Goal: Task Accomplishment & Management: Manage account settings

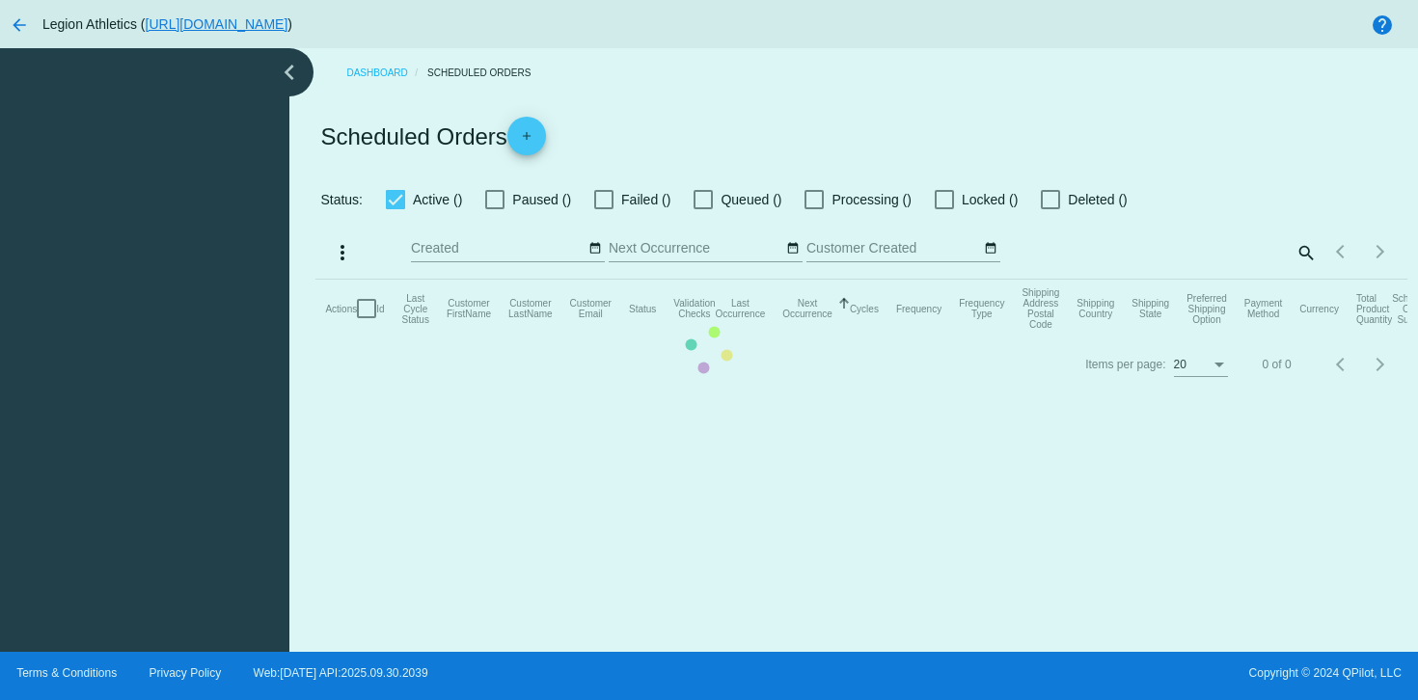
checkbox input "true"
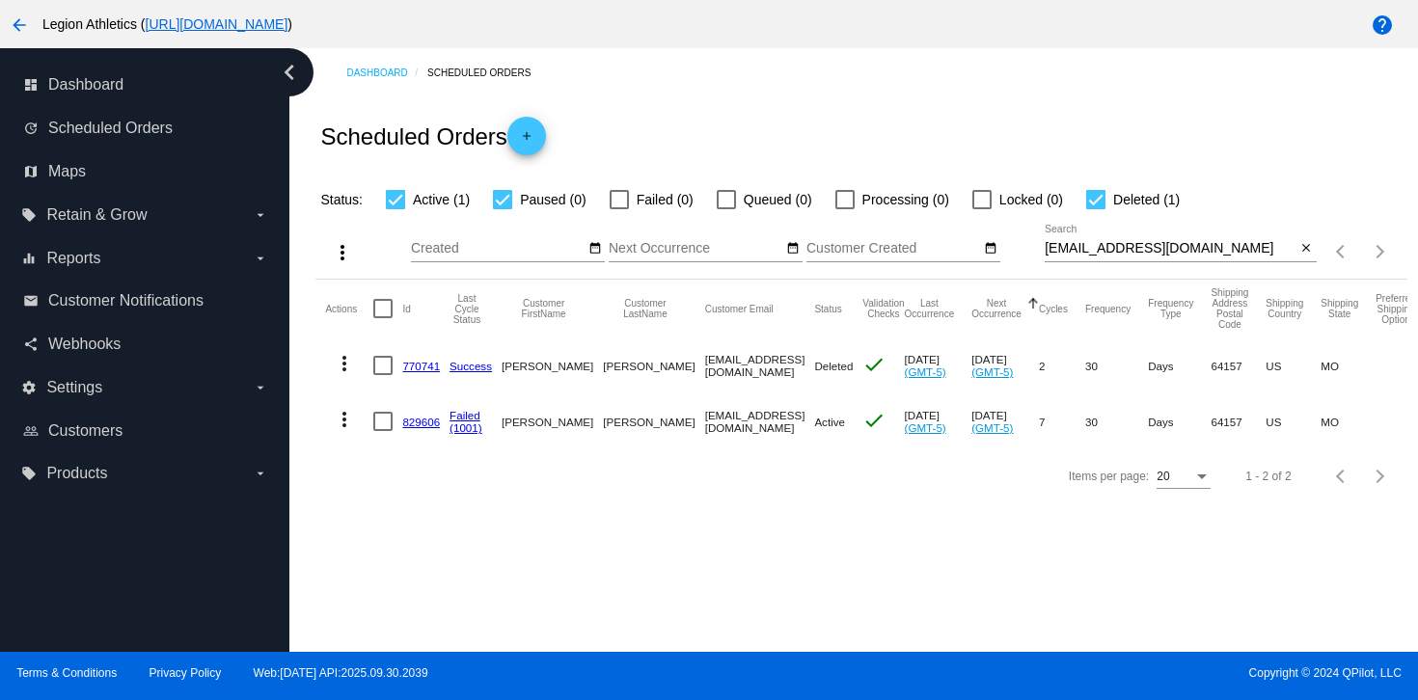
click at [1113, 252] on input "[EMAIL_ADDRESS][DOMAIN_NAME]" at bounding box center [1171, 248] width 252 height 15
paste input "ccfleming4"
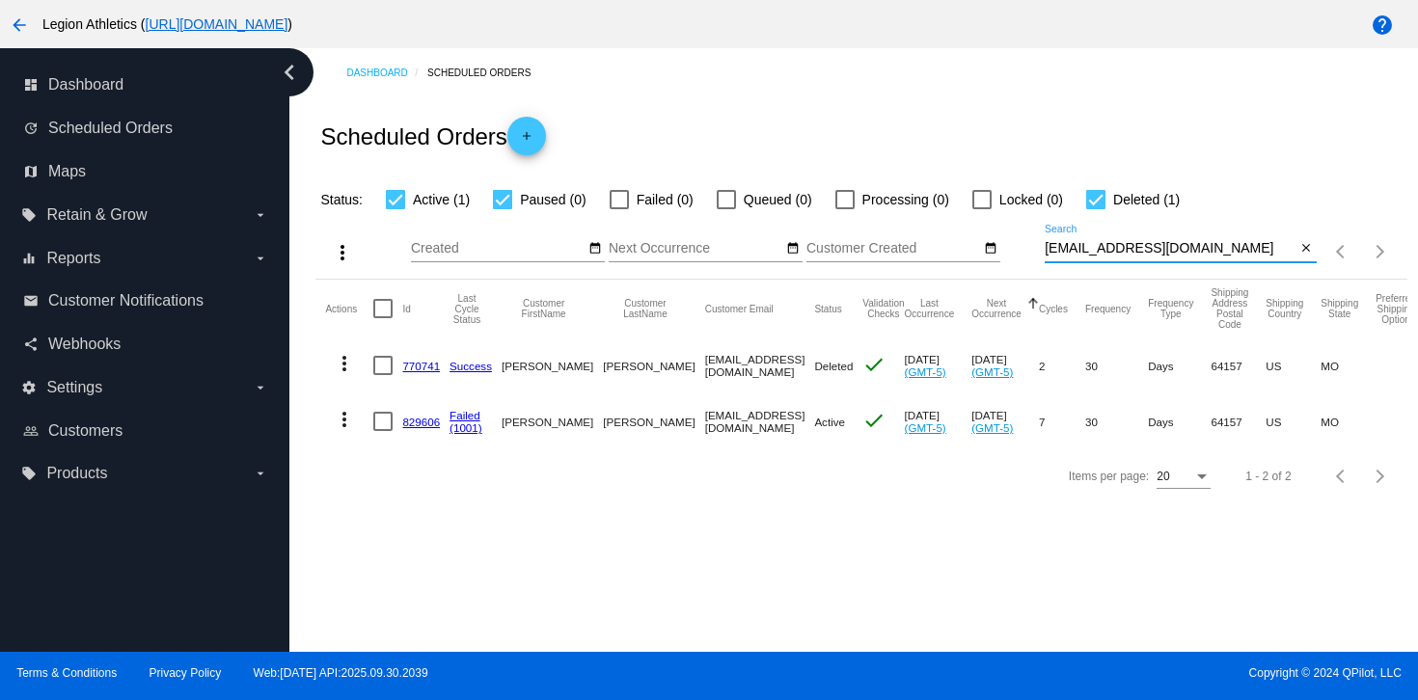
type input "ccfleming4@gmail.com"
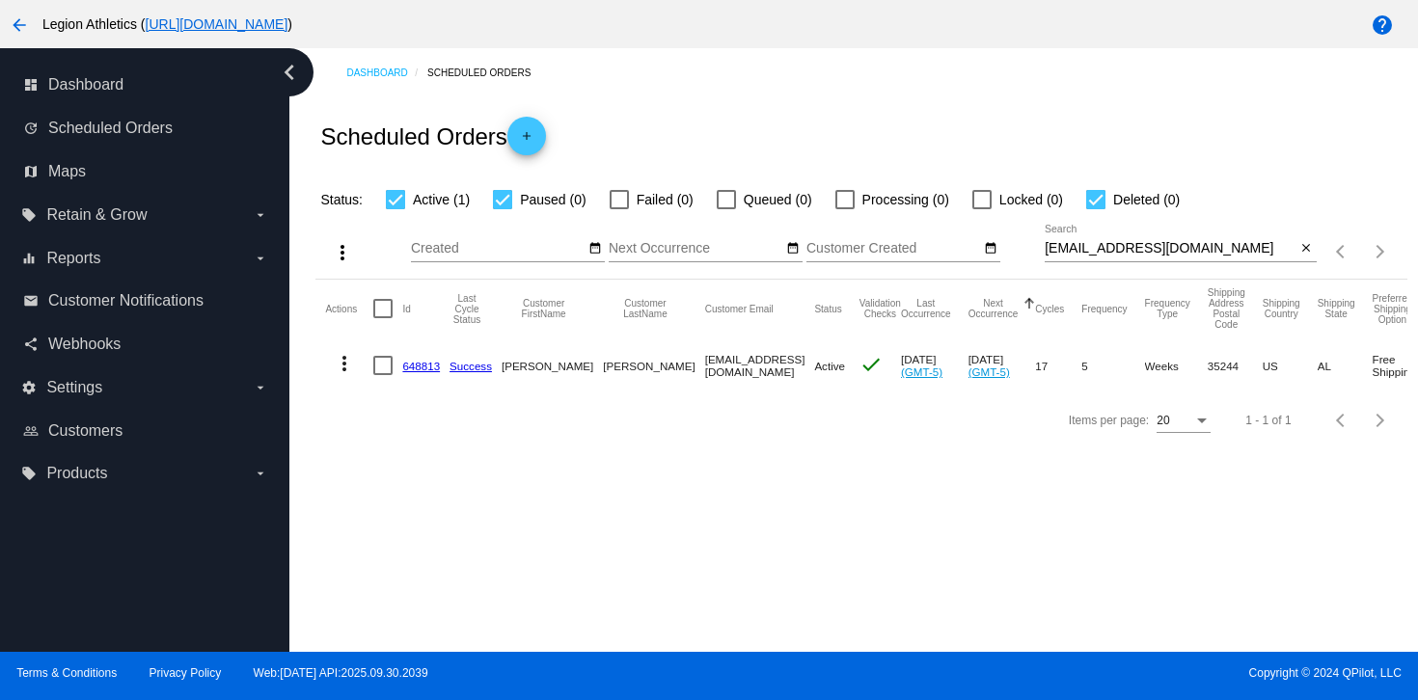
click at [422, 375] on mat-cell "648813" at bounding box center [425, 366] width 47 height 56
click at [421, 369] on link "648813" at bounding box center [421, 366] width 38 height 13
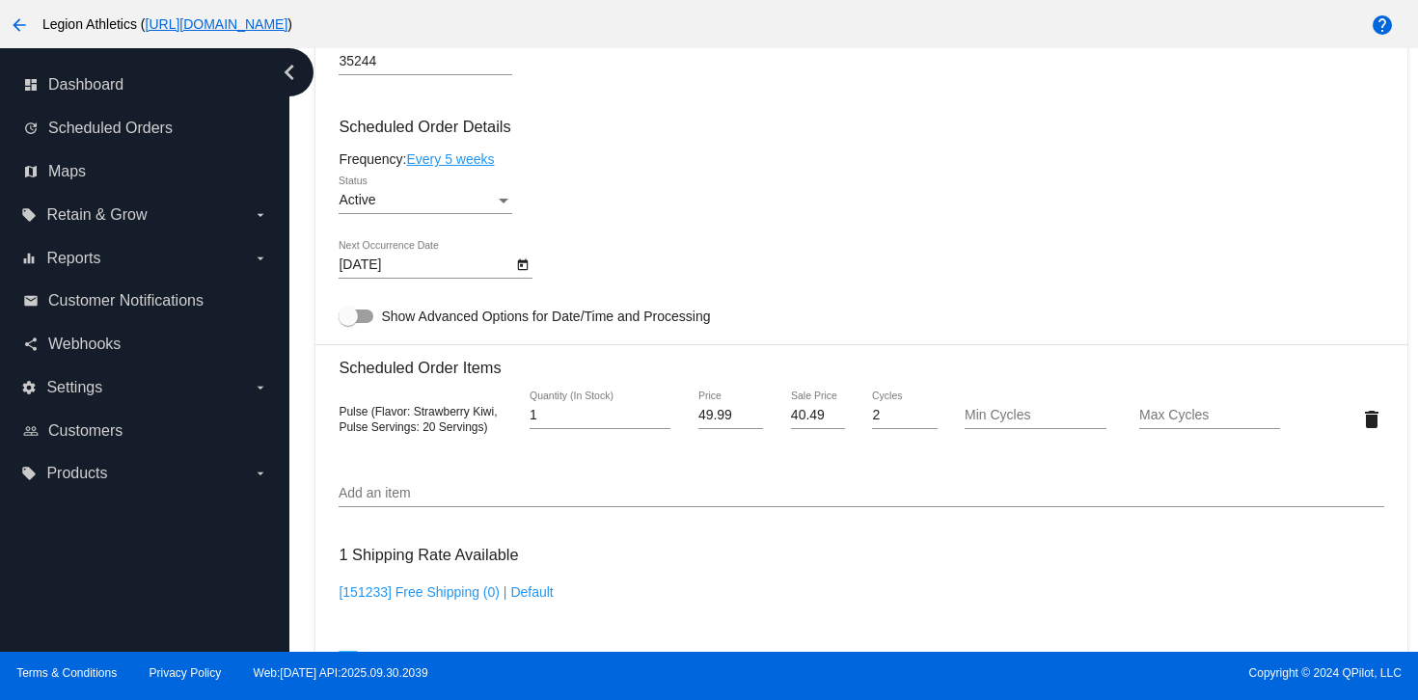
scroll to position [1246, 0]
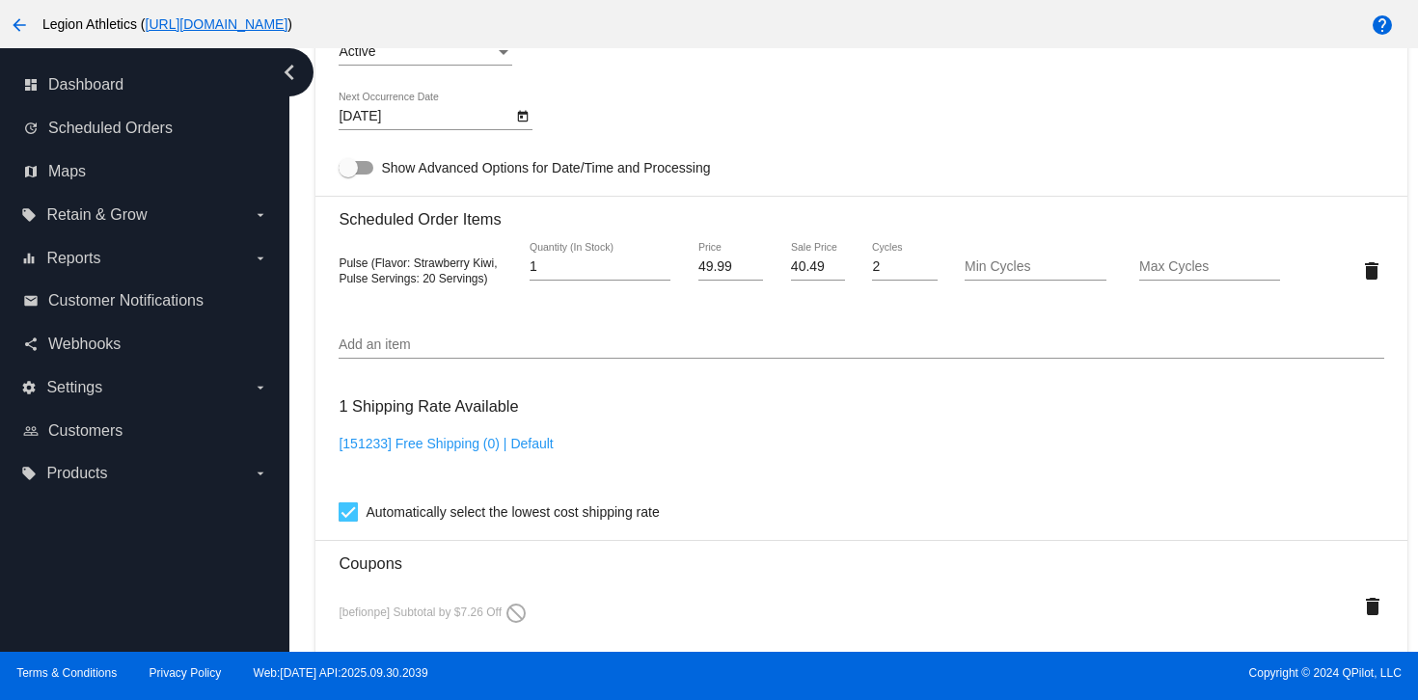
click at [578, 353] on input "Add an item" at bounding box center [861, 345] width 1045 height 15
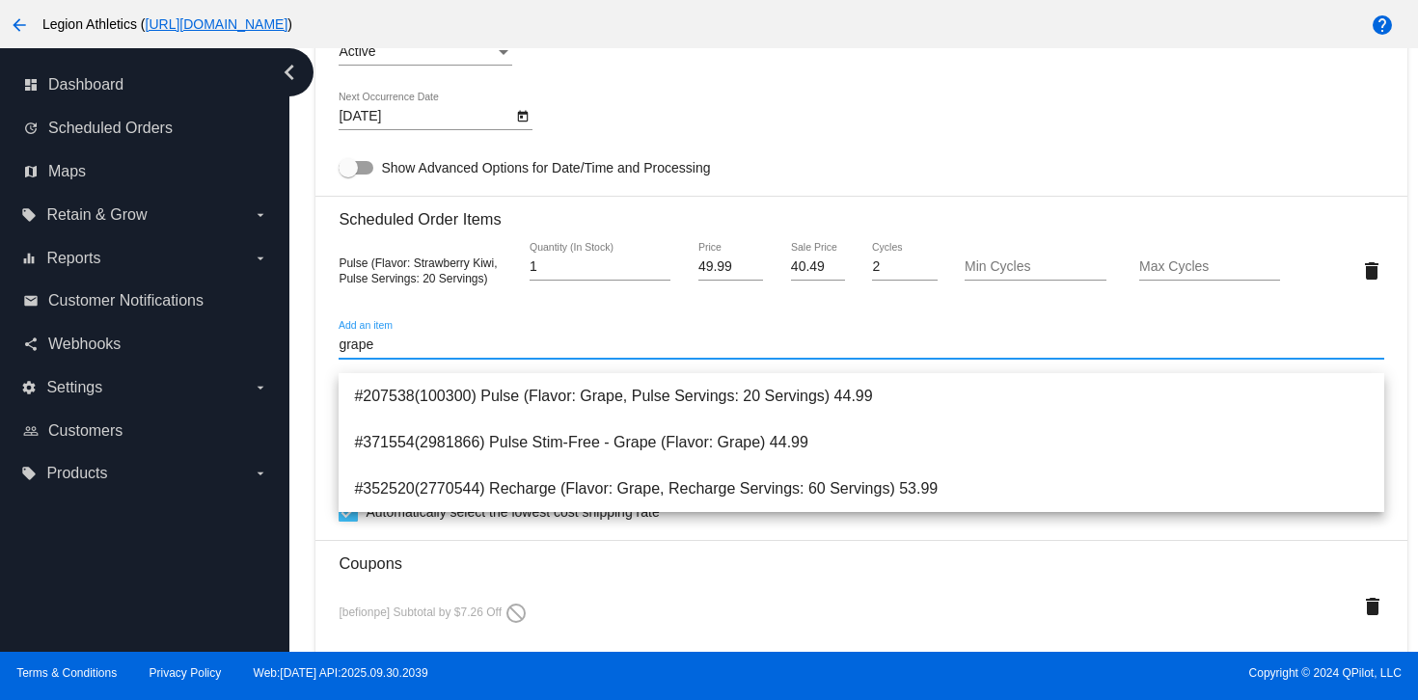
type input "grape"
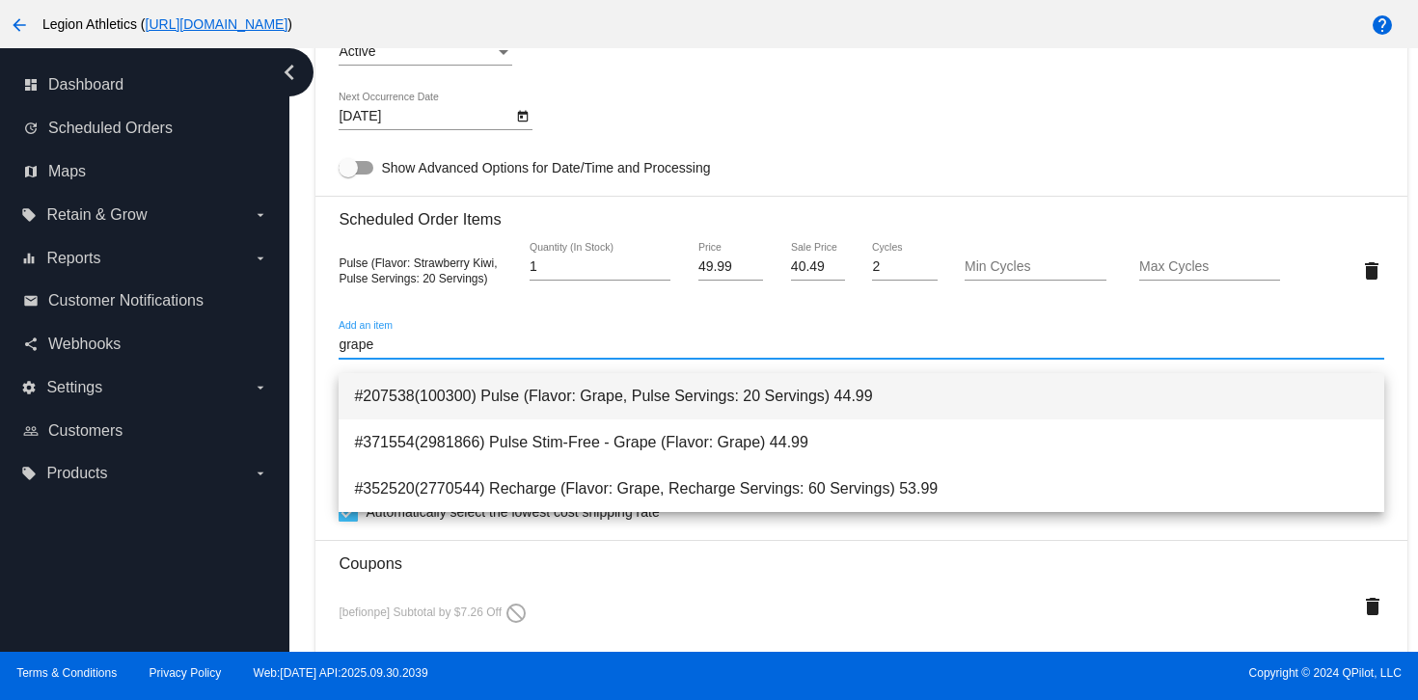
click at [554, 392] on span "#207538(100300) Pulse (Flavor: Grape, Pulse Servings: 20 Servings) 44.99" at bounding box center [861, 396] width 1014 height 46
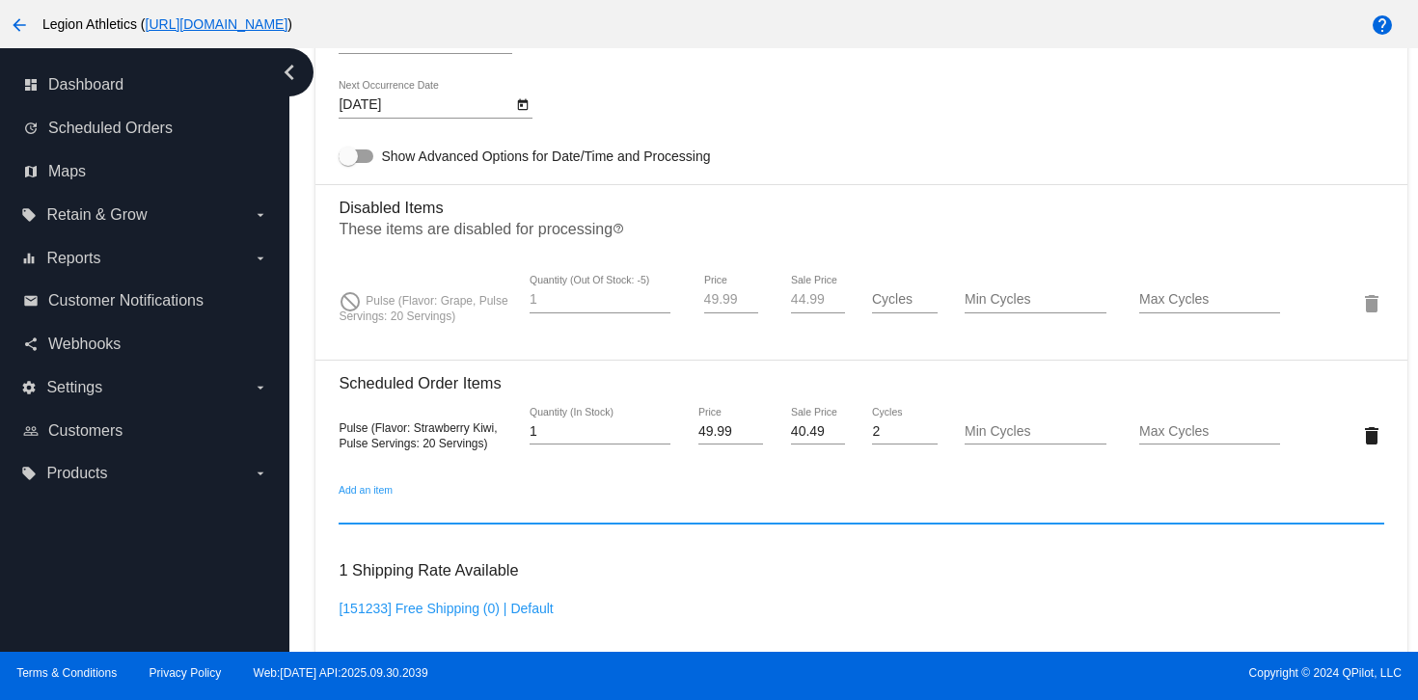
scroll to position [1260, 0]
click at [1373, 314] on mat-icon "delete" at bounding box center [1371, 301] width 23 height 23
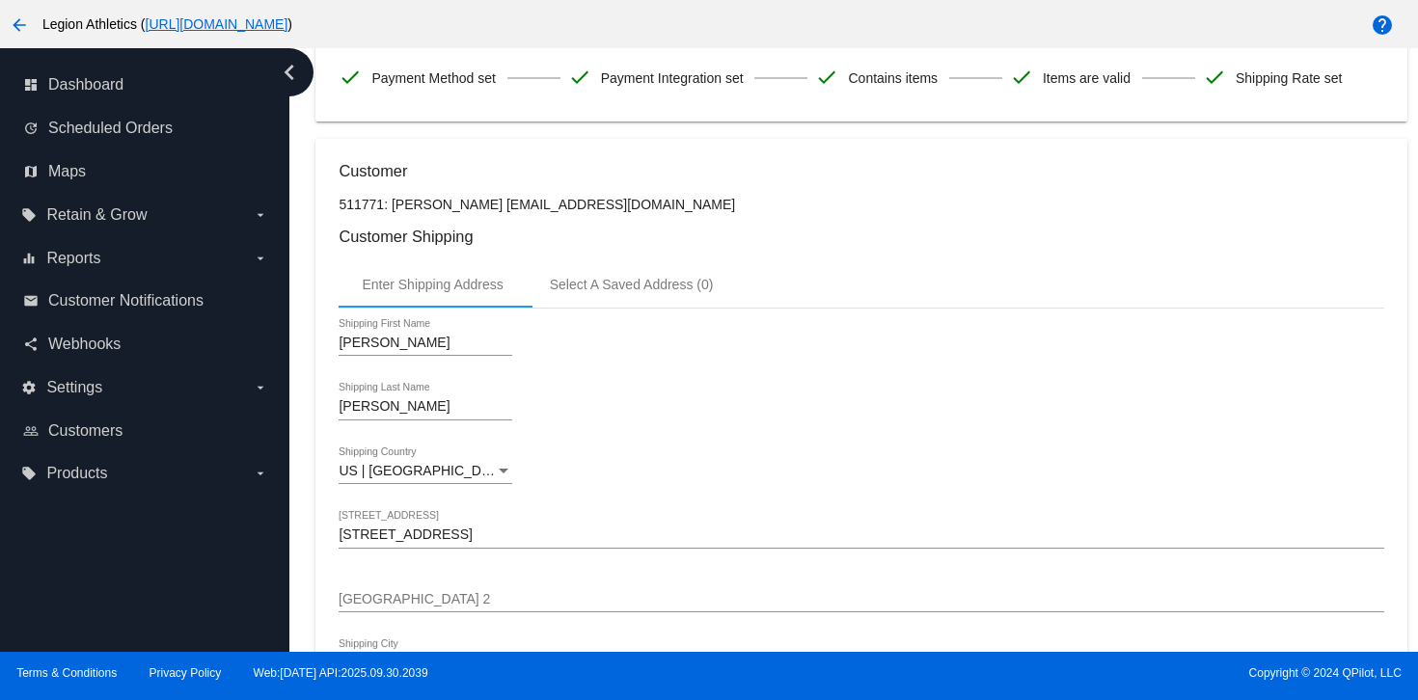
scroll to position [0, 0]
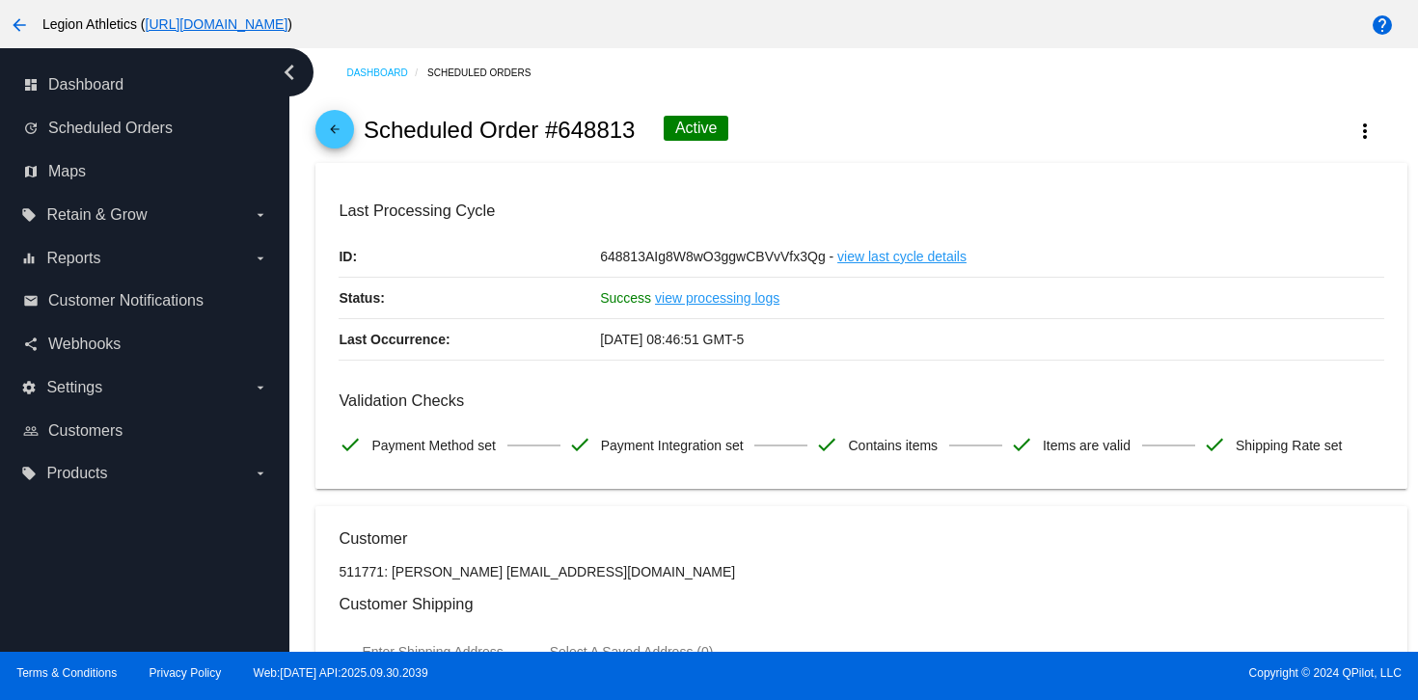
click at [331, 126] on mat-icon "arrow_back" at bounding box center [334, 134] width 23 height 23
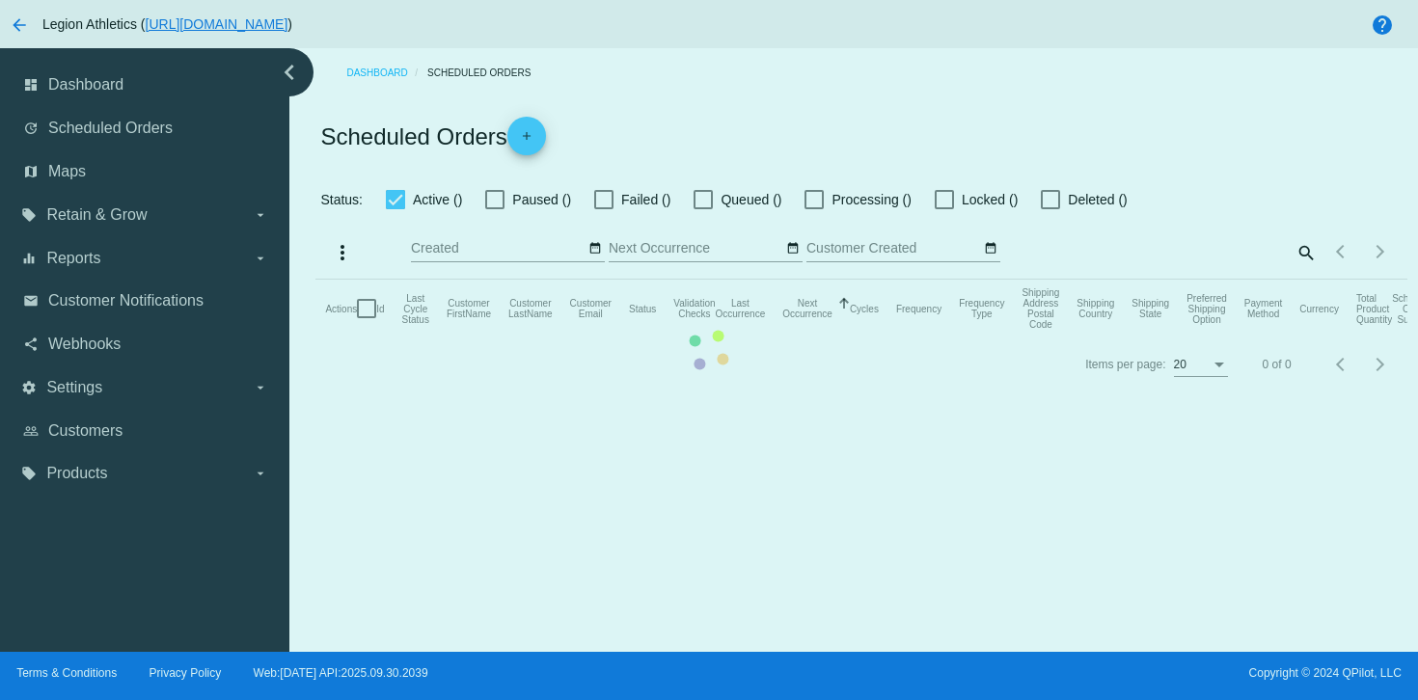
checkbox input "true"
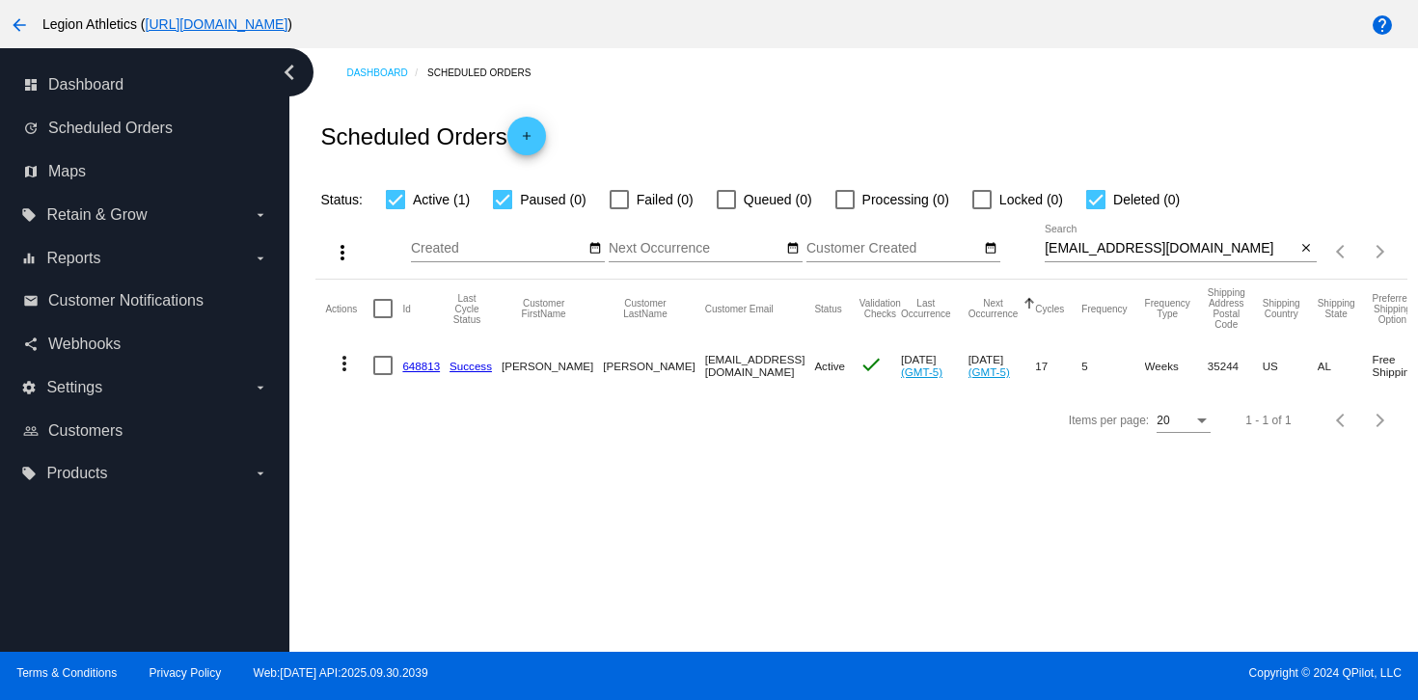
click at [1108, 253] on input "ccfleming4@gmail.com" at bounding box center [1171, 248] width 252 height 15
paste input "finish830"
type input "finish830@gmail.com"
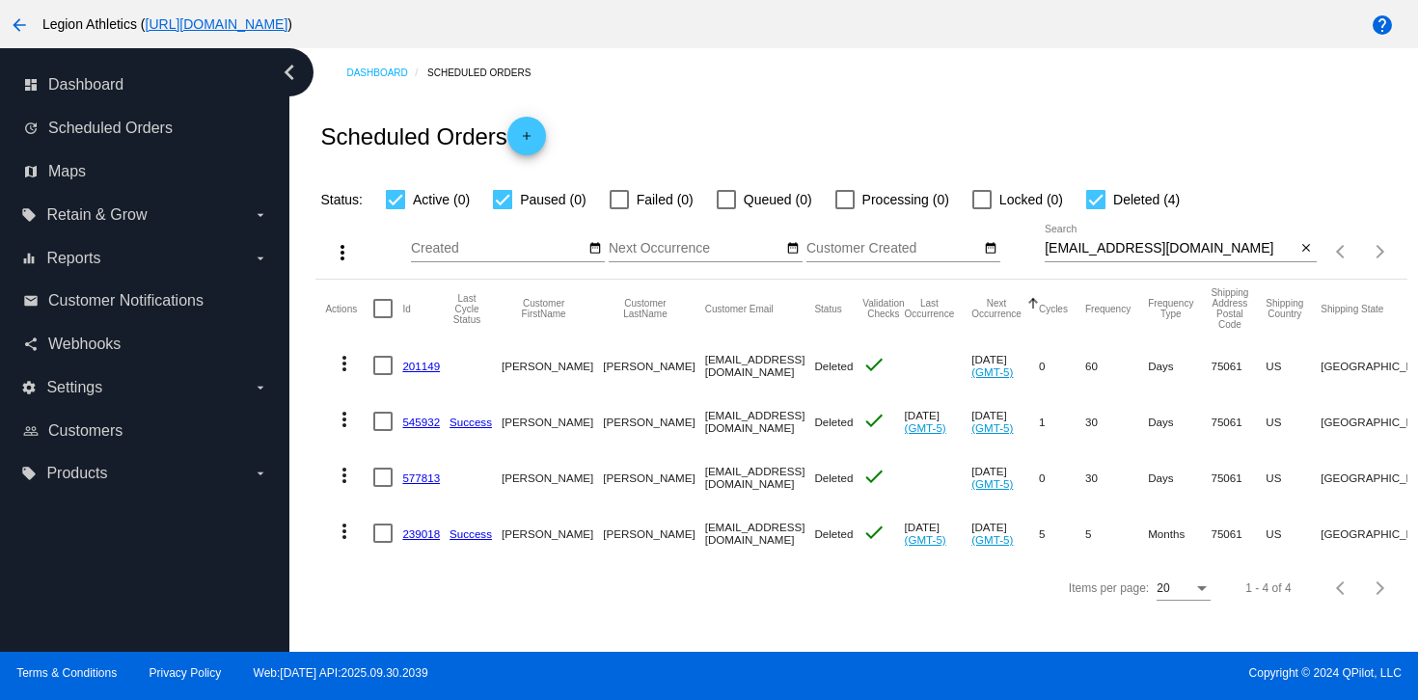
click at [416, 536] on link "239018" at bounding box center [421, 534] width 38 height 13
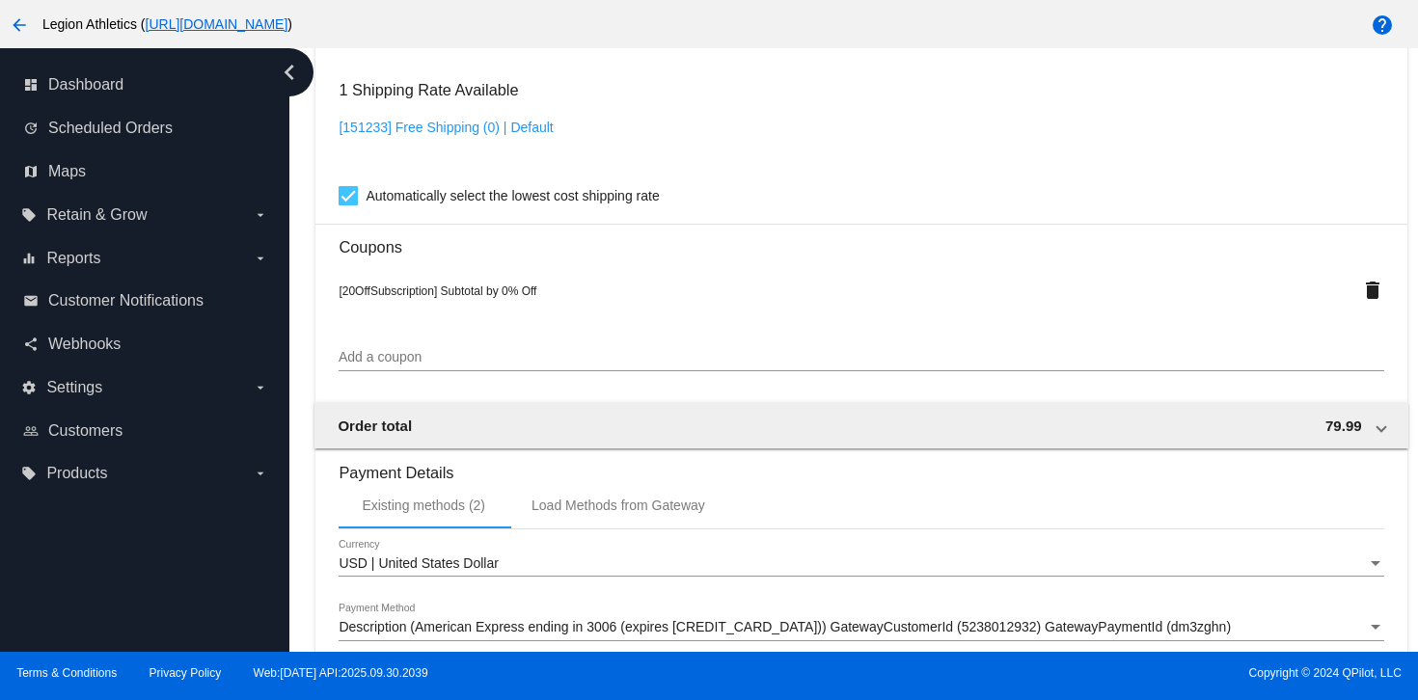
scroll to position [1766, 0]
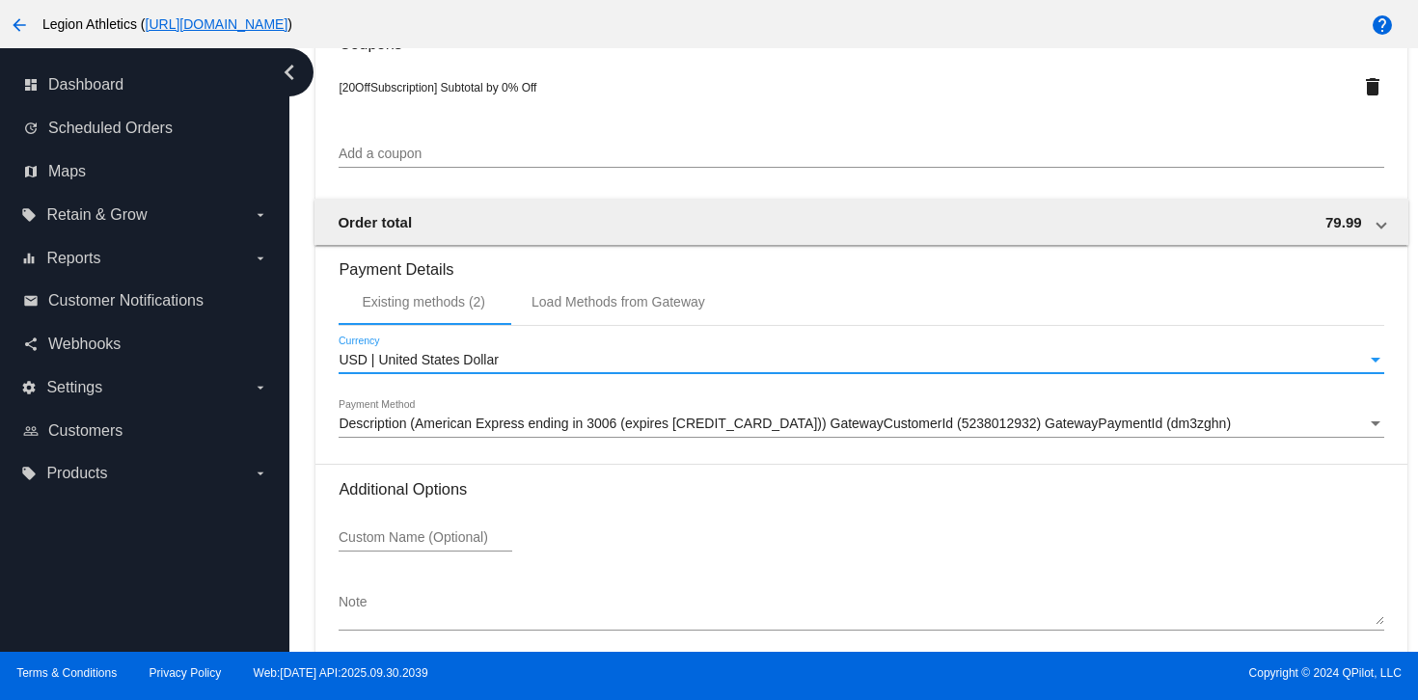
click at [555, 369] on div "USD | United States Dollar" at bounding box center [852, 360] width 1027 height 15
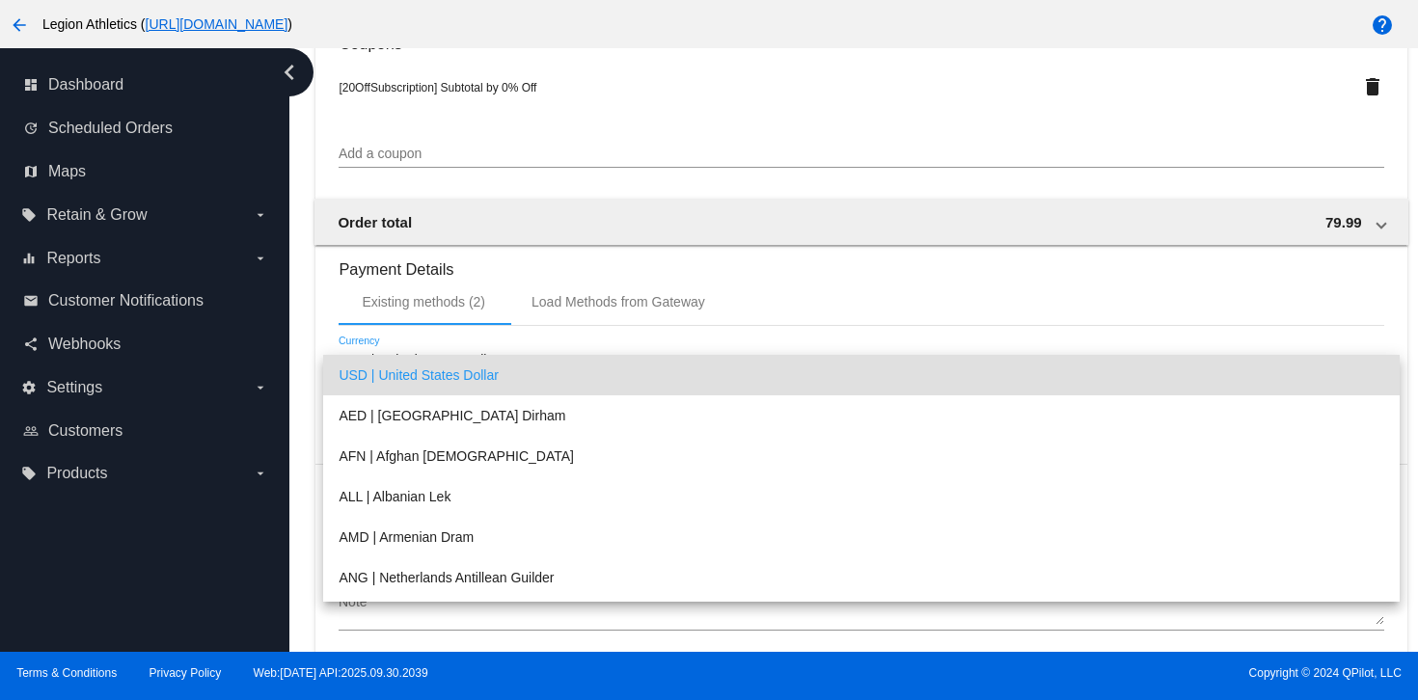
click at [555, 377] on span "USD | United States Dollar" at bounding box center [861, 375] width 1045 height 41
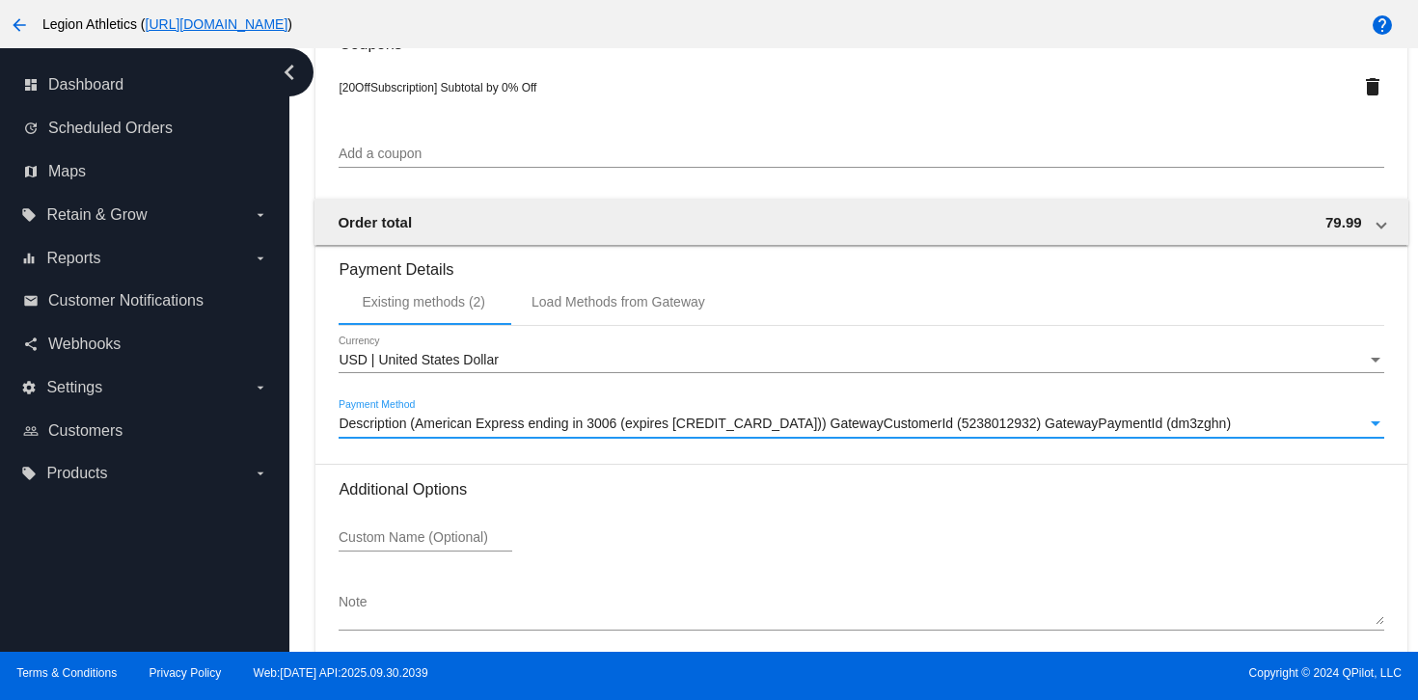
click at [537, 431] on span "Description (American Express ending in 3006 (expires 0924)) GatewayCustomerId …" at bounding box center [785, 423] width 892 height 15
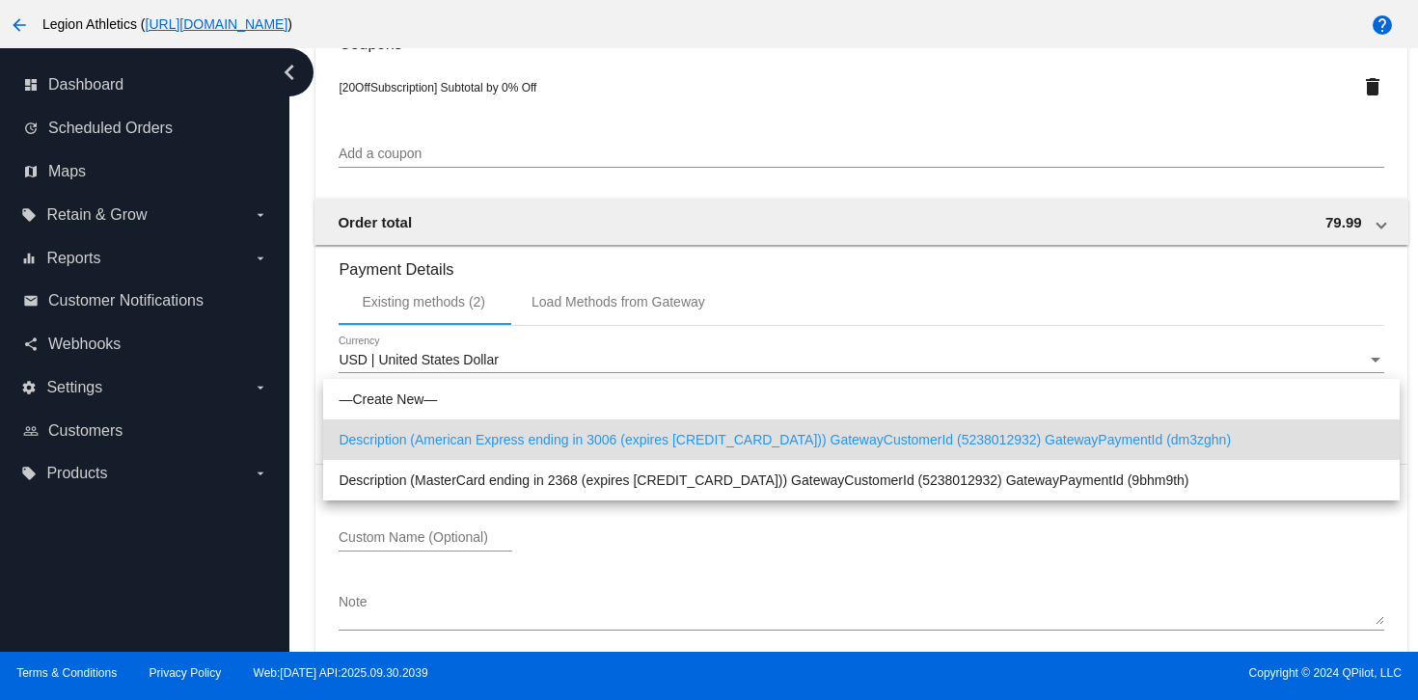
click at [567, 569] on div at bounding box center [709, 350] width 1418 height 700
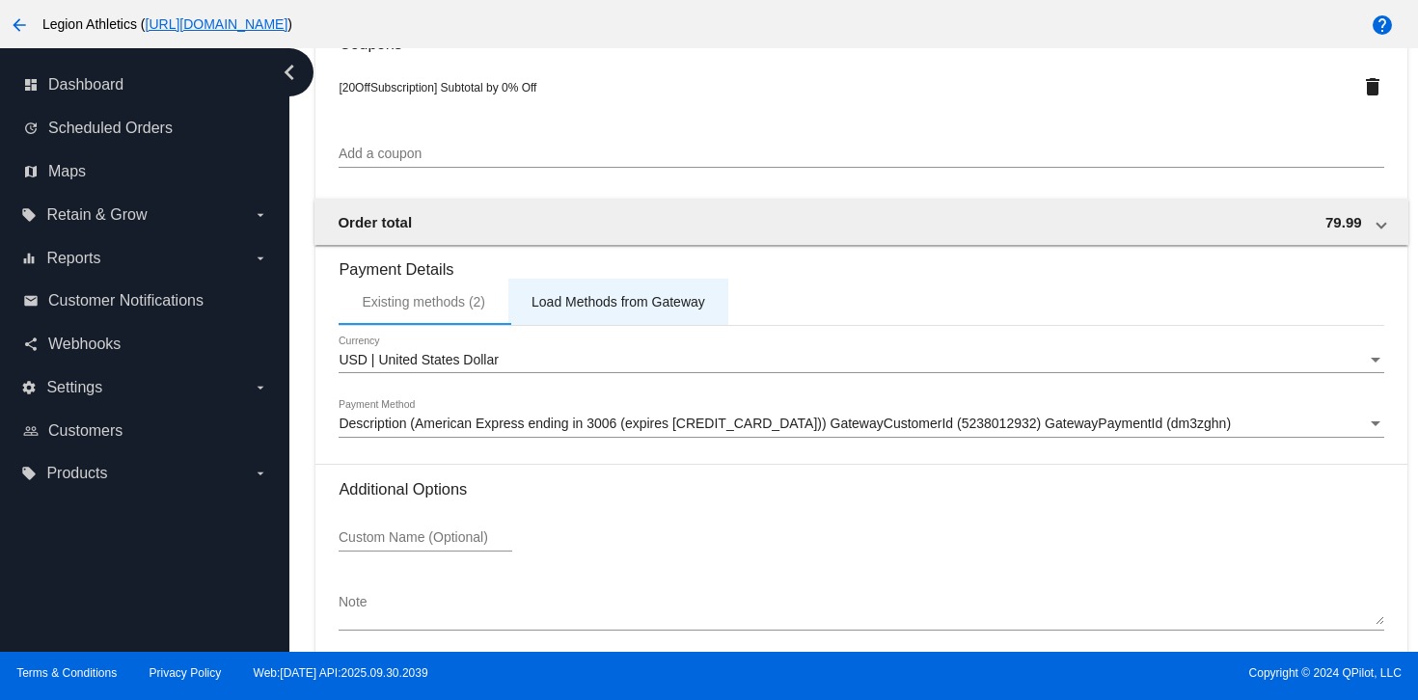
click at [608, 310] on div "Load Methods from Gateway" at bounding box center [619, 301] width 174 height 15
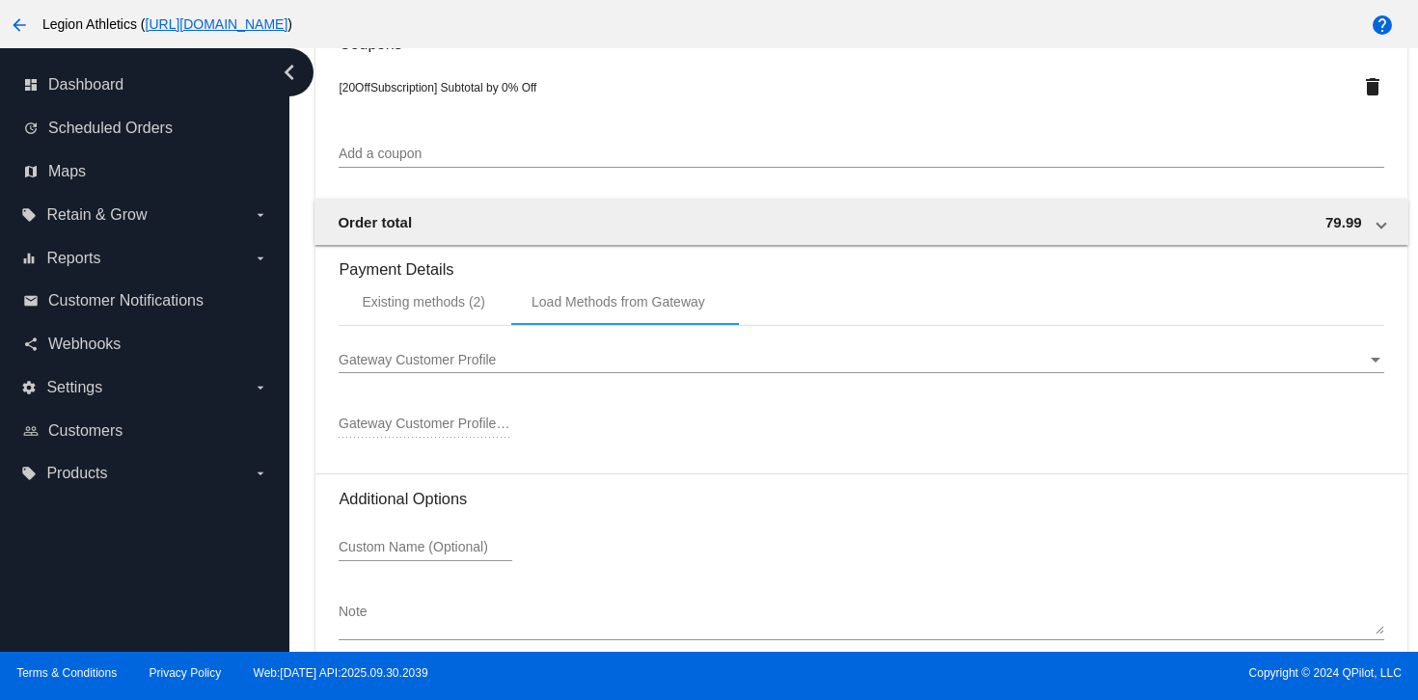
click at [463, 368] on span "Gateway Customer Profile" at bounding box center [417, 359] width 157 height 15
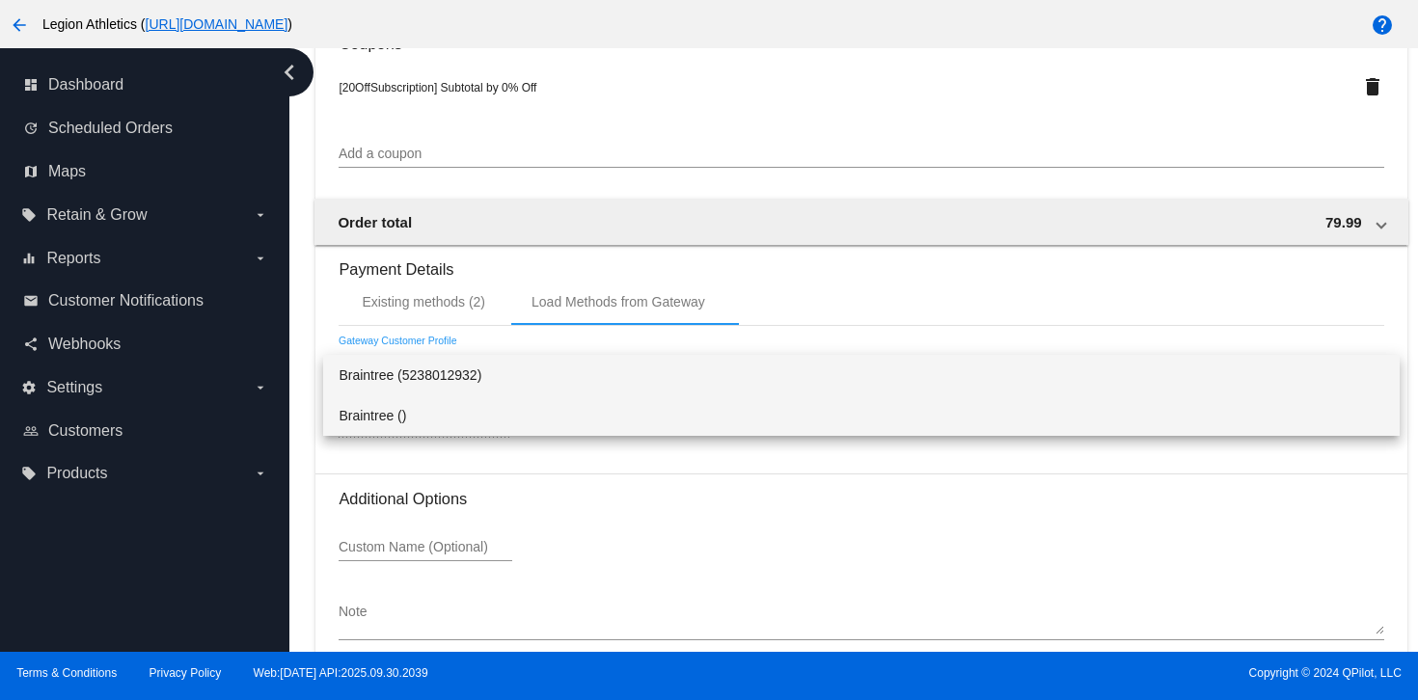
click at [443, 418] on span "Braintree ()" at bounding box center [861, 416] width 1045 height 41
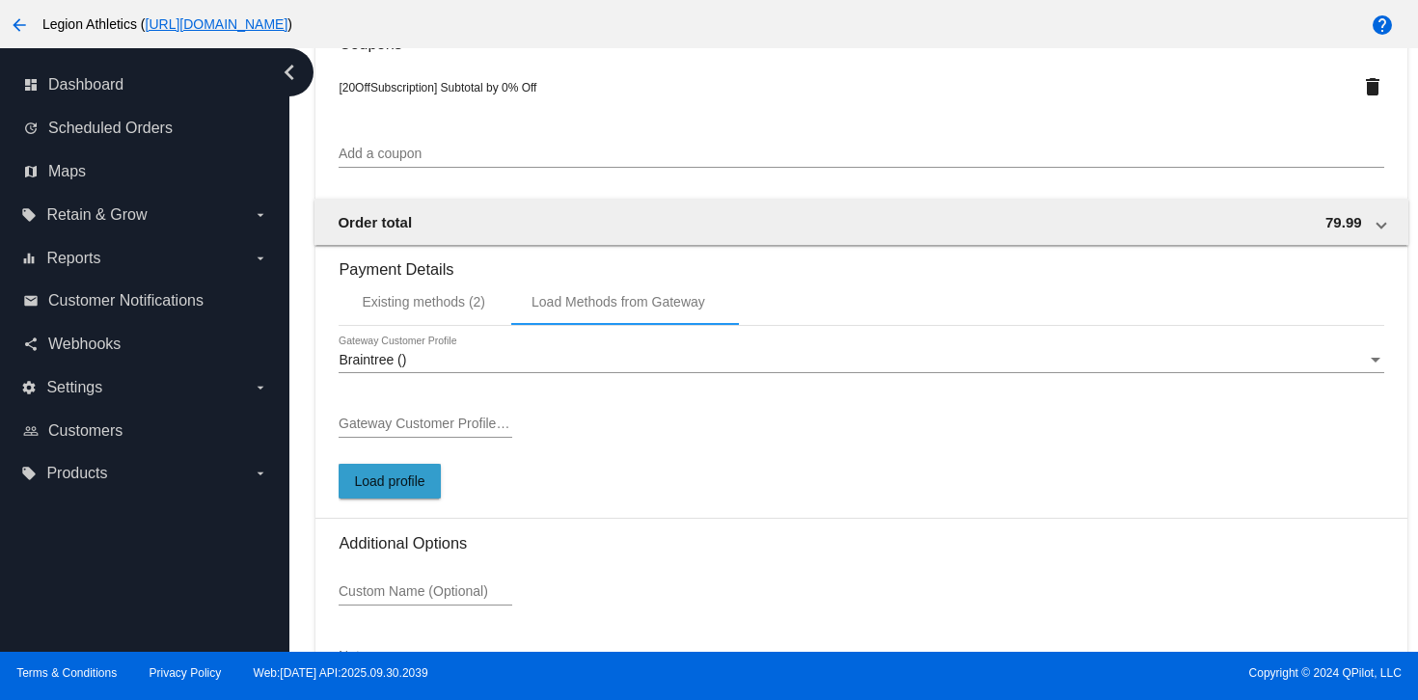
click at [418, 488] on span "Load profile" at bounding box center [389, 481] width 70 height 15
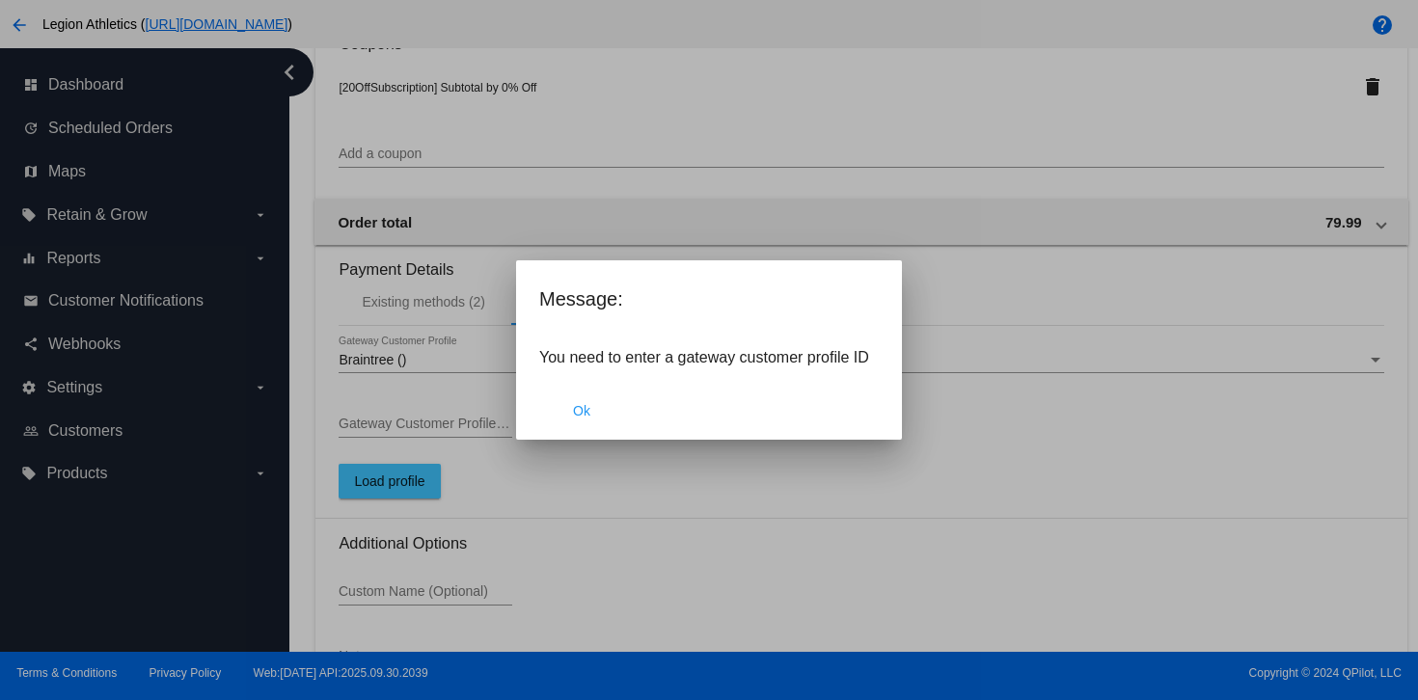
click at [597, 371] on div "You need to enter a gateway customer profile ID" at bounding box center [709, 358] width 386 height 48
click at [591, 398] on button "Ok" at bounding box center [581, 411] width 85 height 35
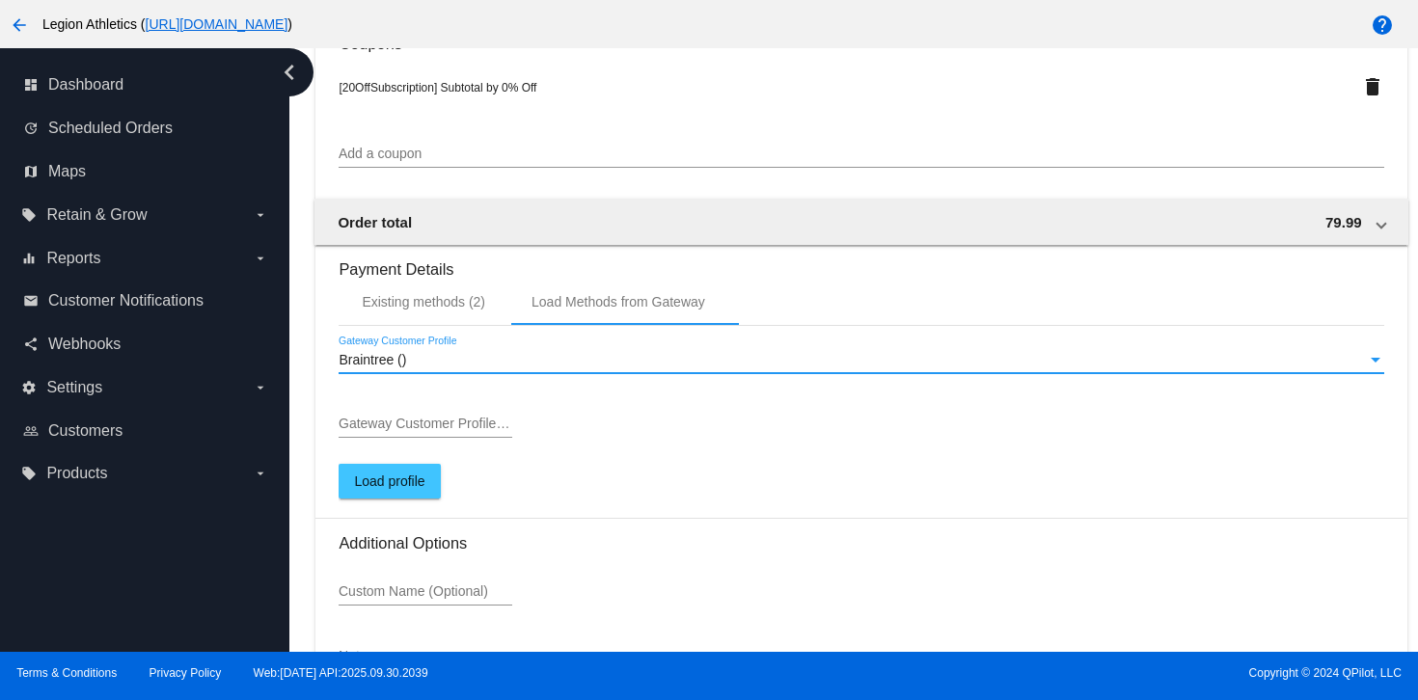
click at [560, 369] on div "Braintree ()" at bounding box center [852, 360] width 1027 height 15
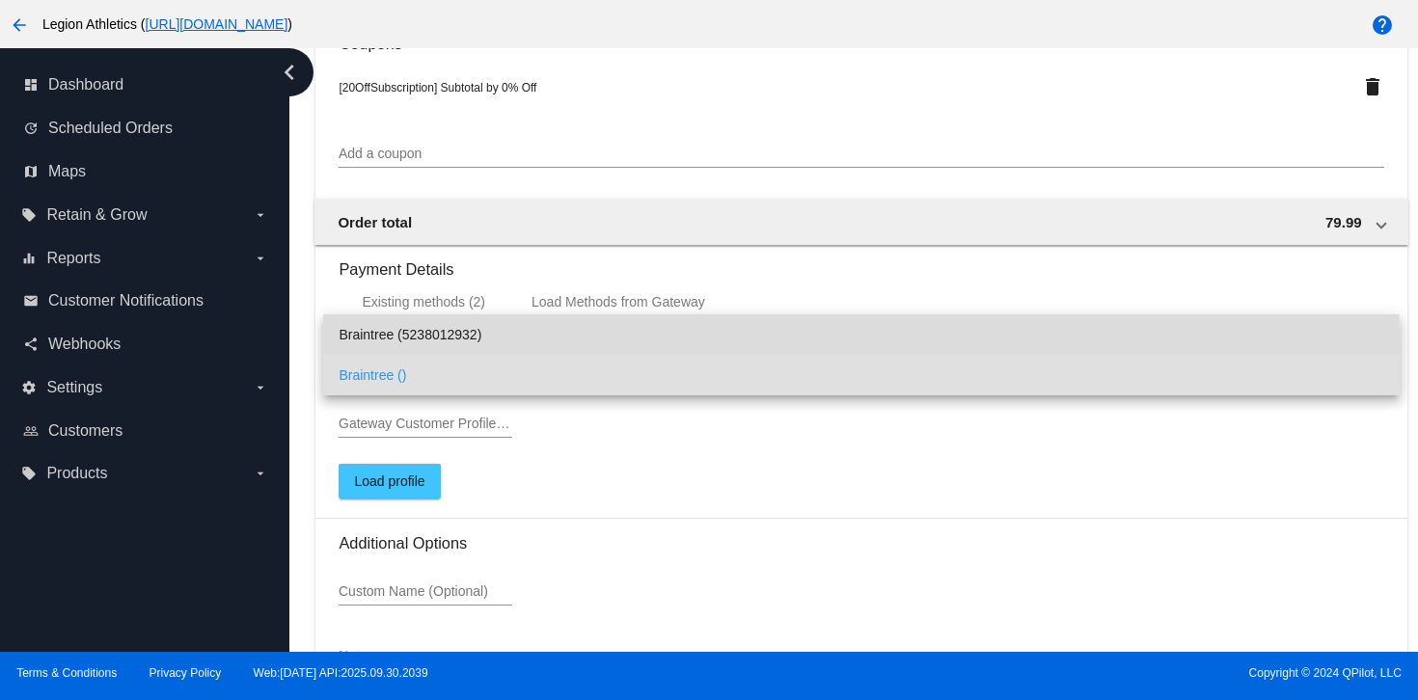
click at [553, 341] on span "Braintree (5238012932)" at bounding box center [861, 334] width 1045 height 41
type input "5238012932"
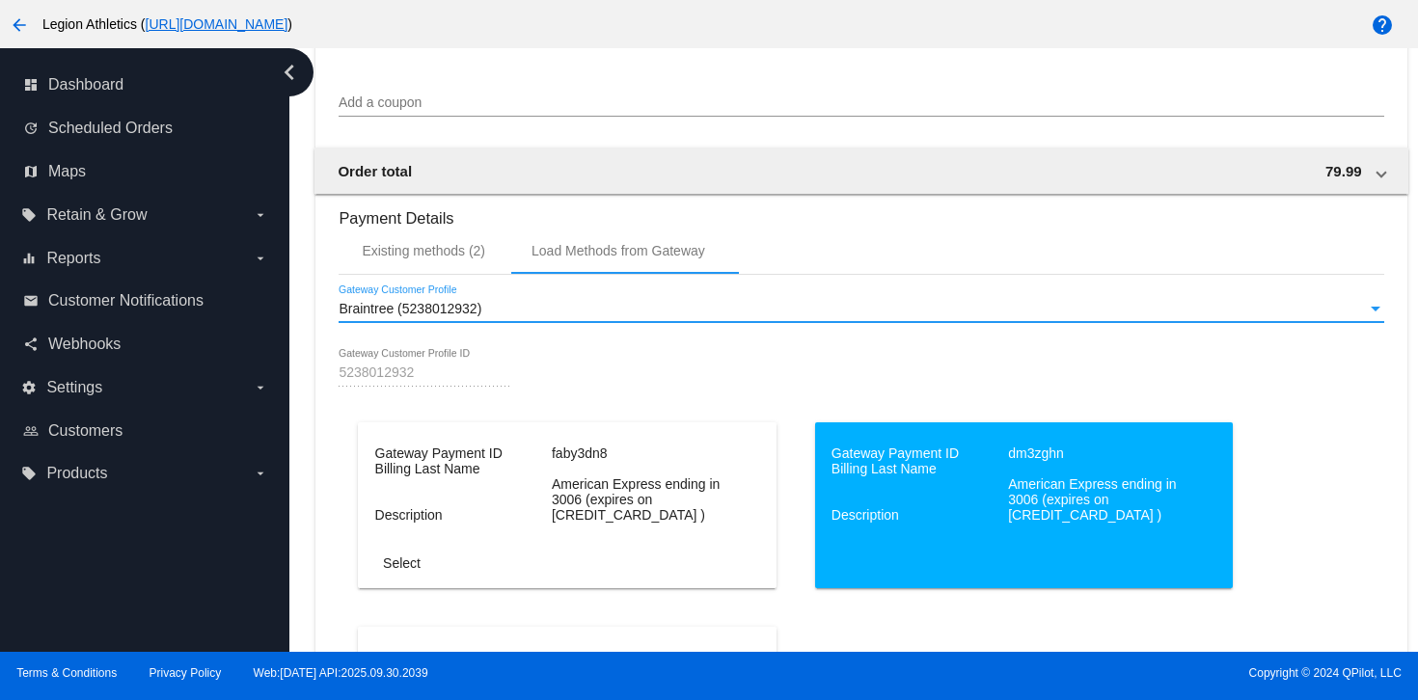
scroll to position [1858, 0]
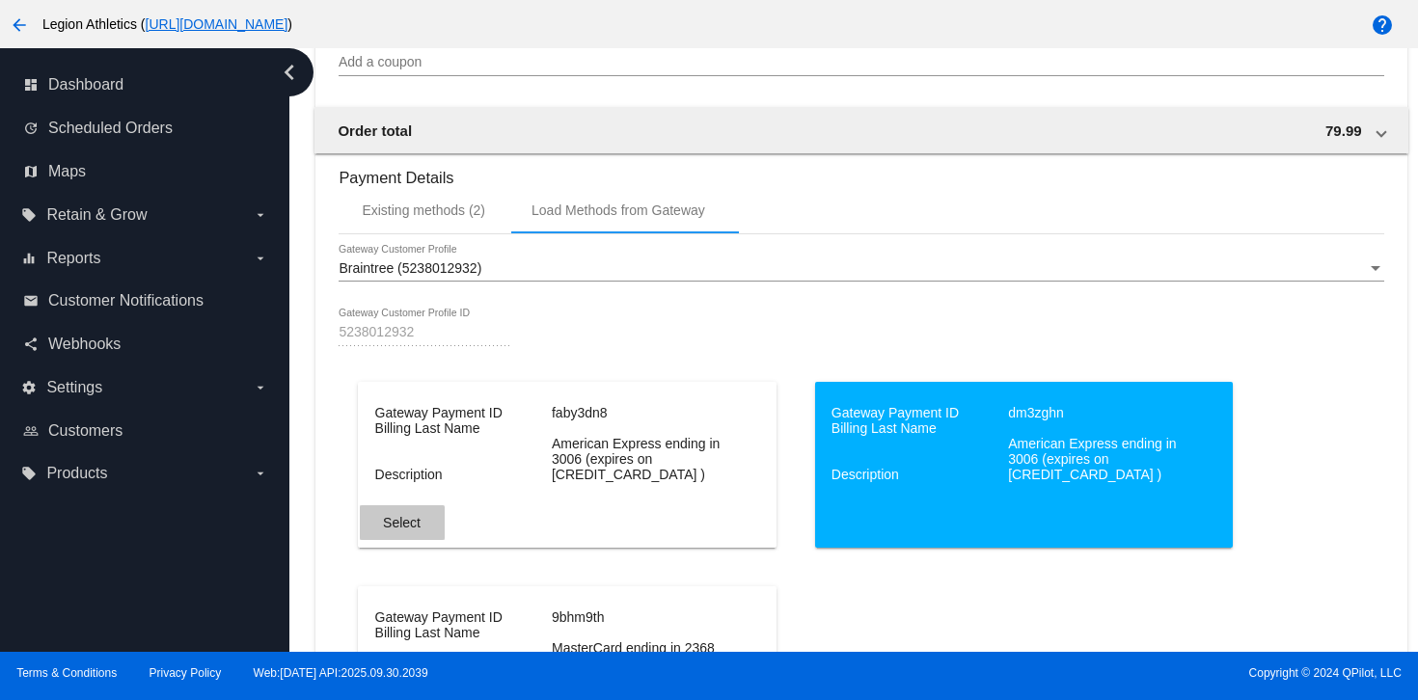
click at [395, 531] on span "Select" at bounding box center [402, 522] width 38 height 15
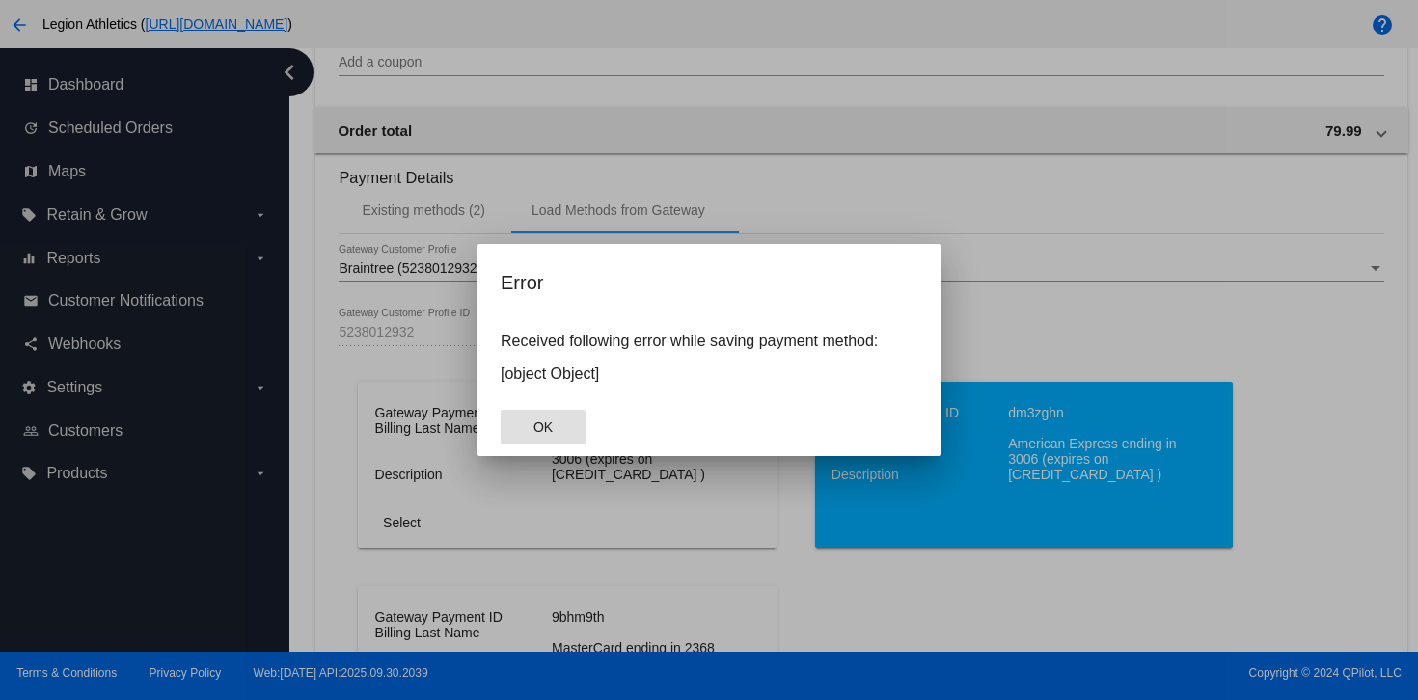
click at [520, 434] on button "OK" at bounding box center [543, 427] width 85 height 35
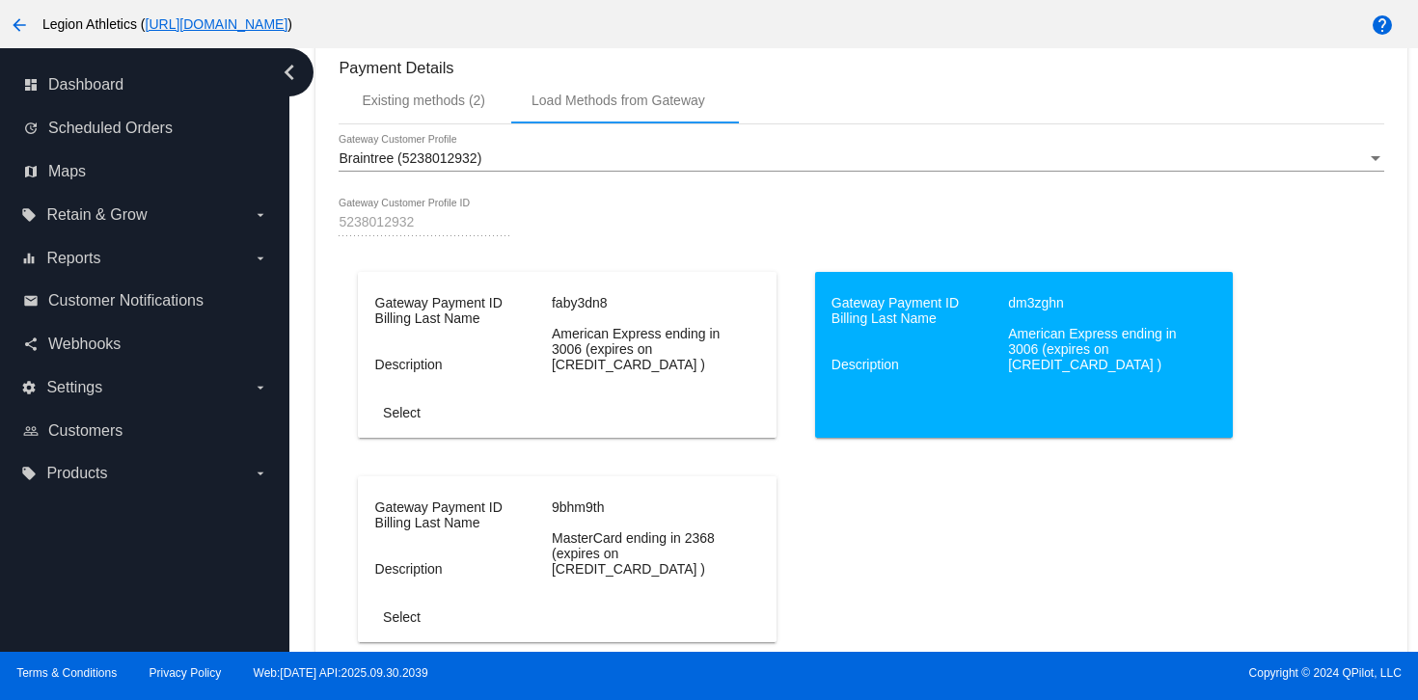
scroll to position [1981, 0]
